Goal: Check status: Check status

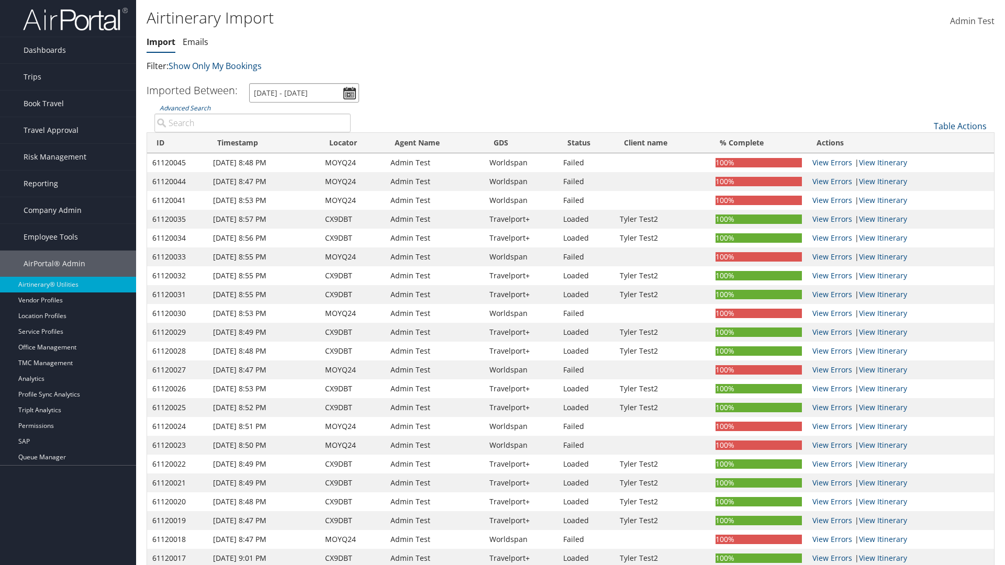
click at [304, 93] on input "[DATE] - [DATE]" at bounding box center [304, 92] width 110 height 19
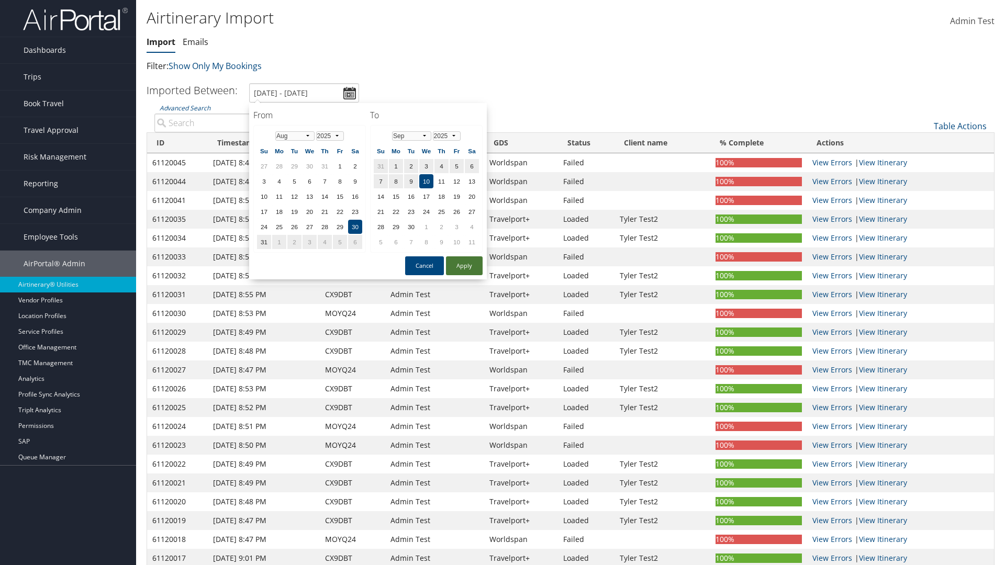
click at [464, 266] on button "Apply" at bounding box center [464, 266] width 37 height 19
type input "1/1/2024 - 6/1/2024"
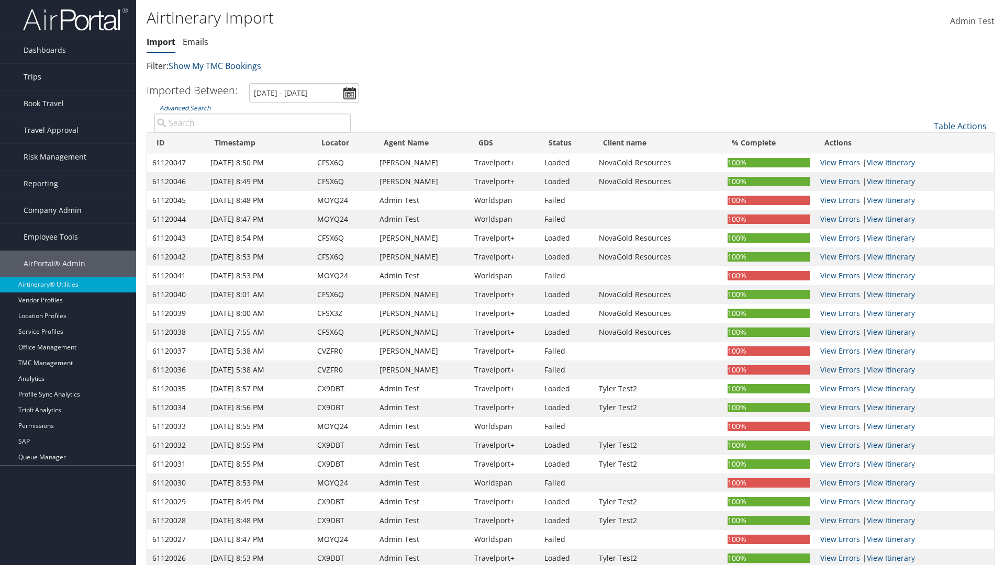
click at [176, 143] on th "ID" at bounding box center [176, 143] width 58 height 20
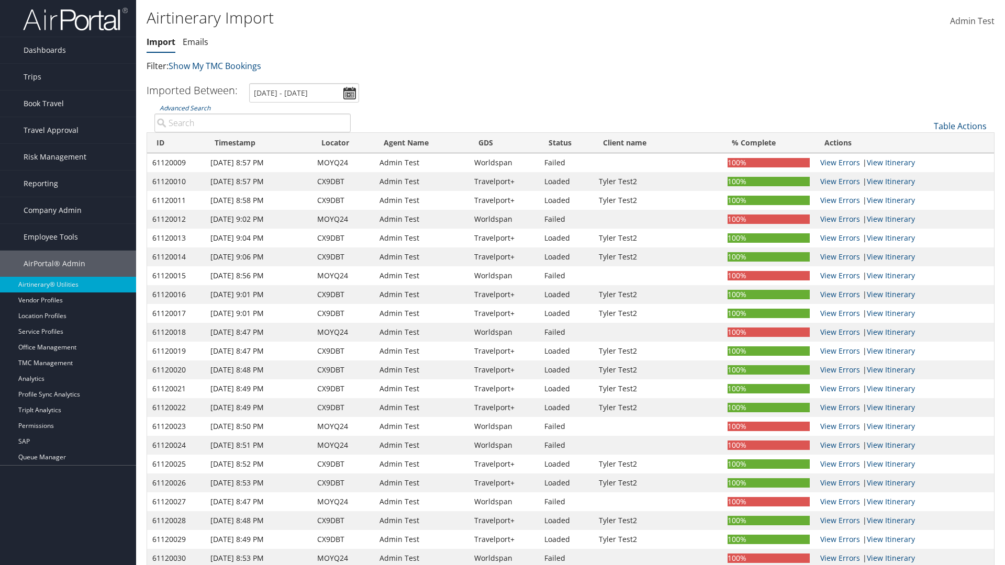
scroll to position [133, 0]
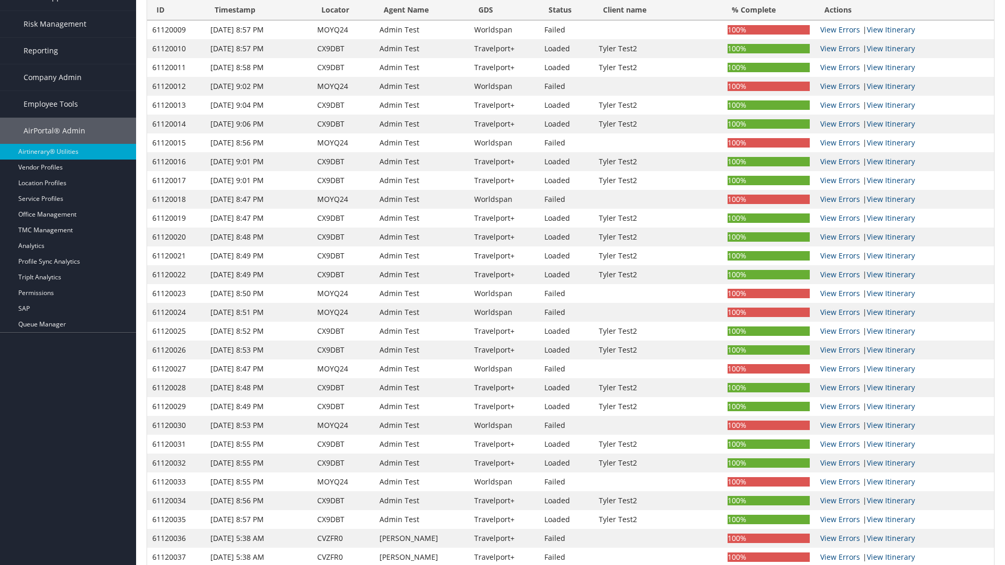
click at [176, 10] on th "ID" at bounding box center [176, 10] width 58 height 20
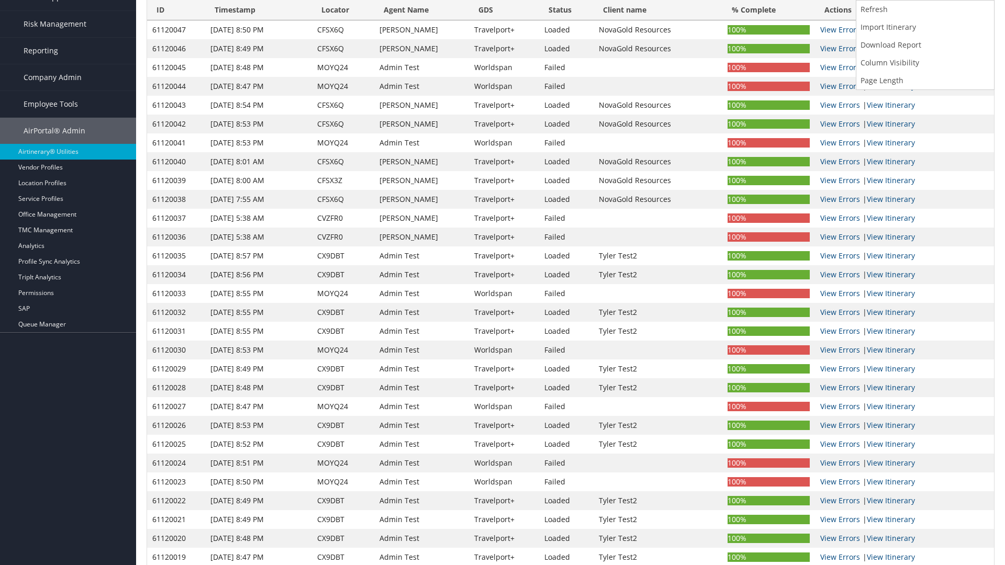
scroll to position [0, 0]
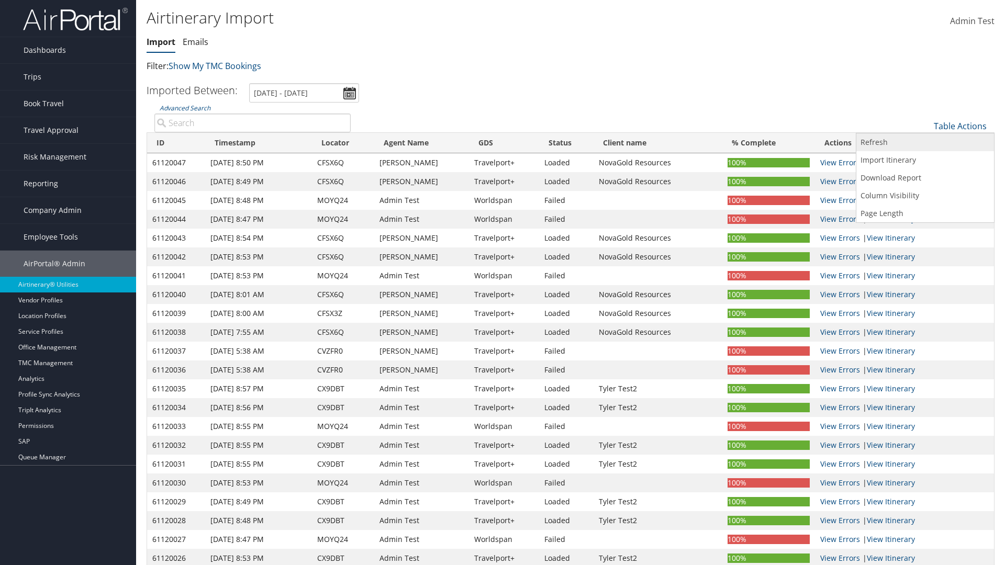
click at [925, 142] on link "Refresh" at bounding box center [925, 142] width 138 height 18
click at [925, 214] on link "Page Length" at bounding box center [925, 214] width 138 height 18
